Goal: Information Seeking & Learning: Learn about a topic

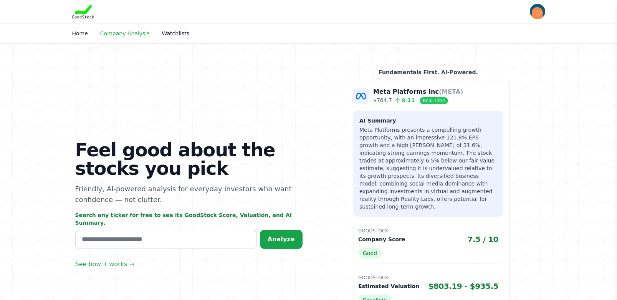
click at [127, 32] on link "Company Analysis" at bounding box center [125, 33] width 50 height 6
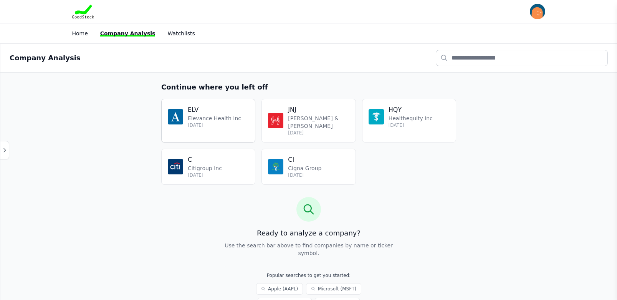
click at [214, 119] on p "Elevance Health Inc" at bounding box center [214, 118] width 53 height 8
